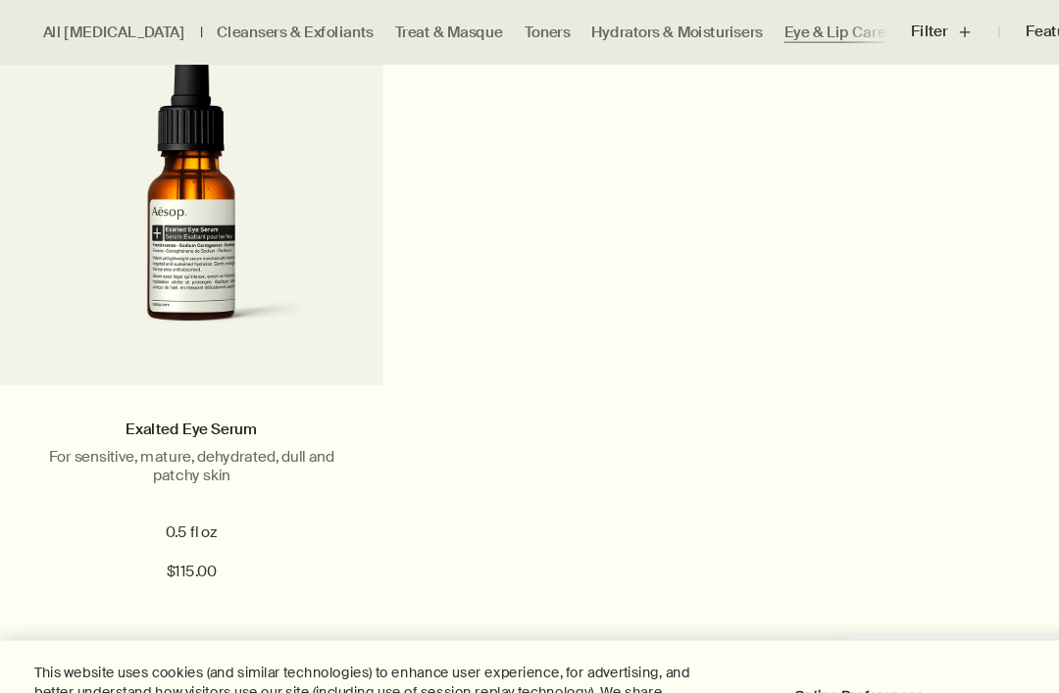
scroll to position [1354, 0]
click at [187, 396] on link "Exalted Eye Serum" at bounding box center [176, 393] width 121 height 18
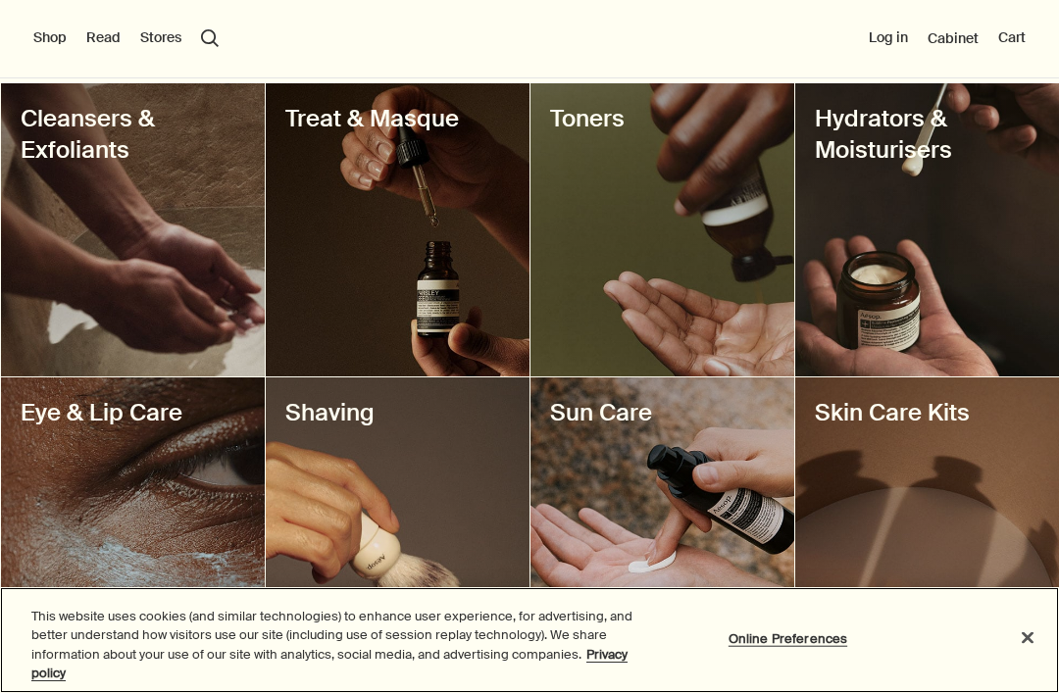
scroll to position [803, 0]
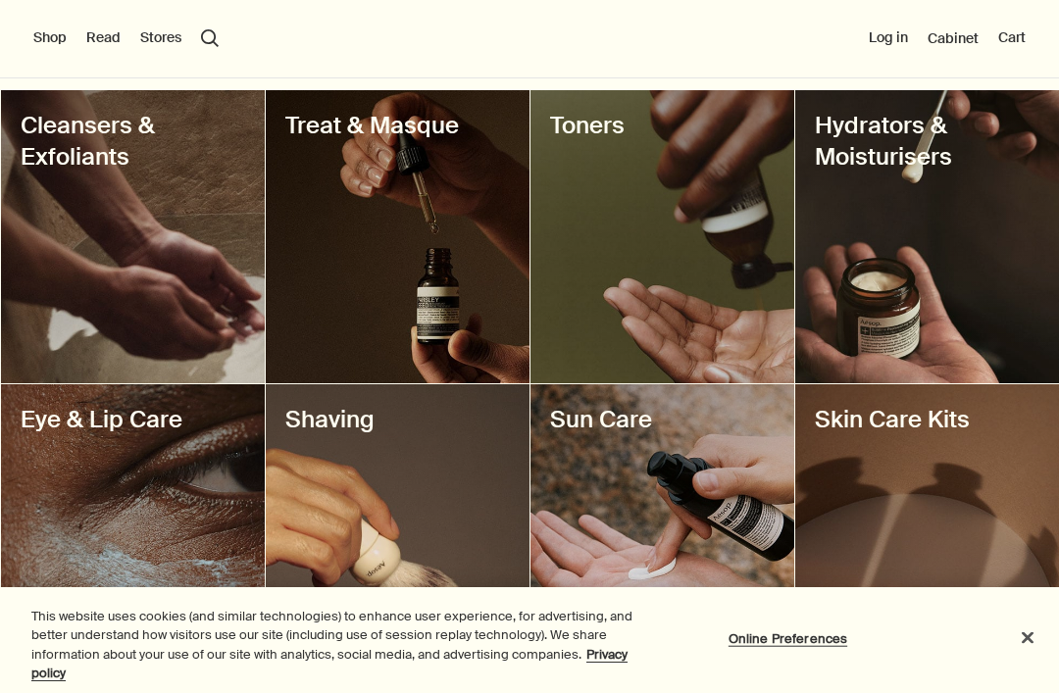
click at [153, 264] on div at bounding box center [133, 236] width 264 height 293
